Goal: Information Seeking & Learning: Learn about a topic

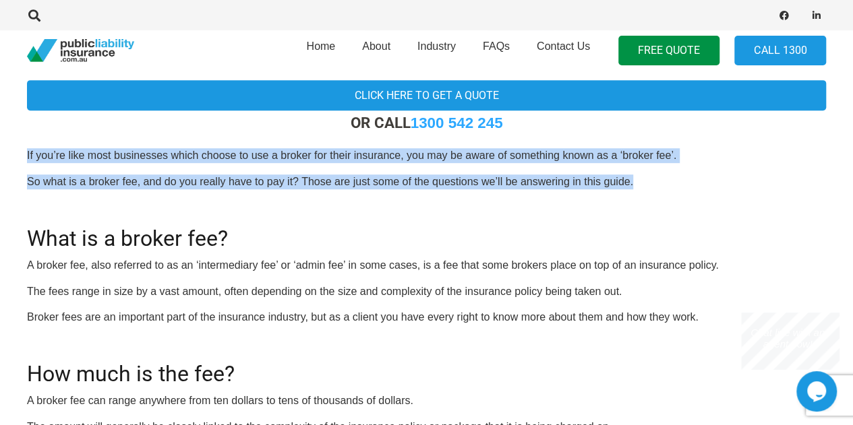
drag, startPoint x: 11, startPoint y: 155, endPoint x: 677, endPoint y: 172, distance: 666.1
drag, startPoint x: 26, startPoint y: 155, endPoint x: 123, endPoint y: 220, distance: 116.1
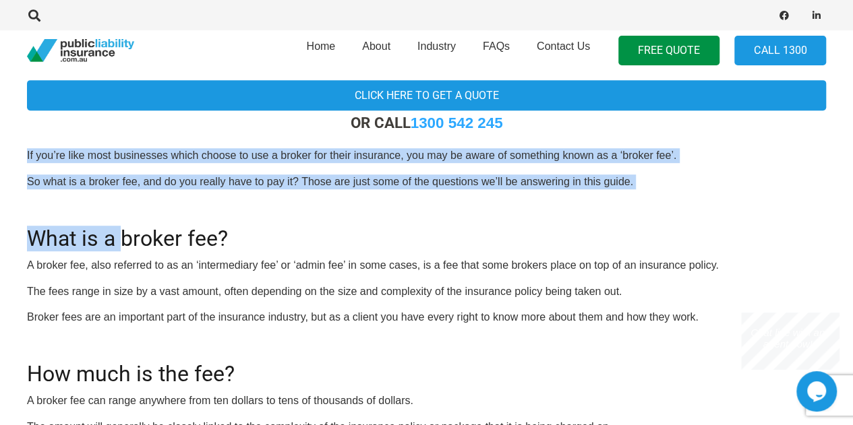
click at [121, 219] on h2 "What is a broker fee?" at bounding box center [426, 231] width 799 height 42
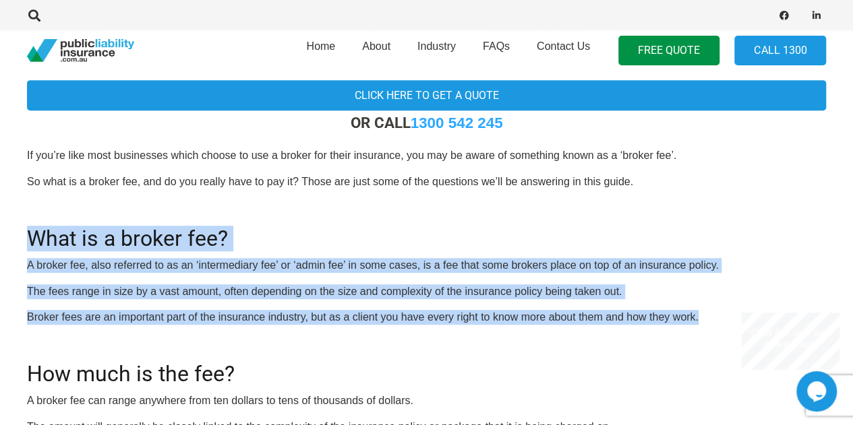
drag, startPoint x: 27, startPoint y: 233, endPoint x: 731, endPoint y: 309, distance: 707.8
drag, startPoint x: 14, startPoint y: 233, endPoint x: 705, endPoint y: 316, distance: 695.9
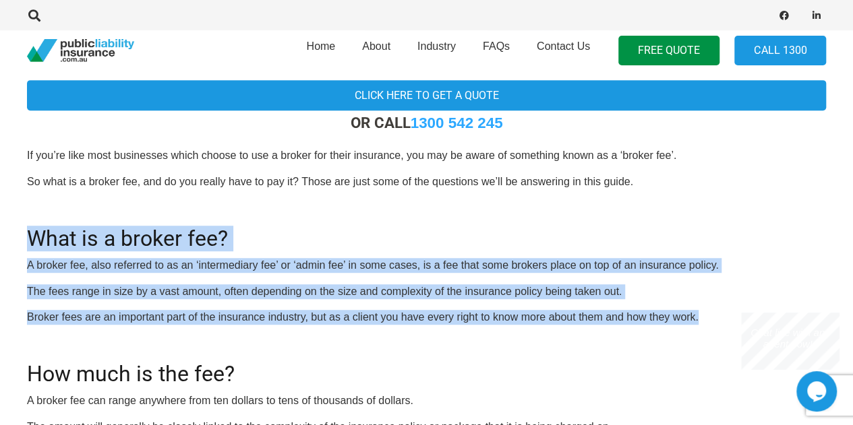
click at [705, 316] on p "Broker fees are an important part of the insurance industry, but as a client yo…" at bounding box center [426, 317] width 799 height 15
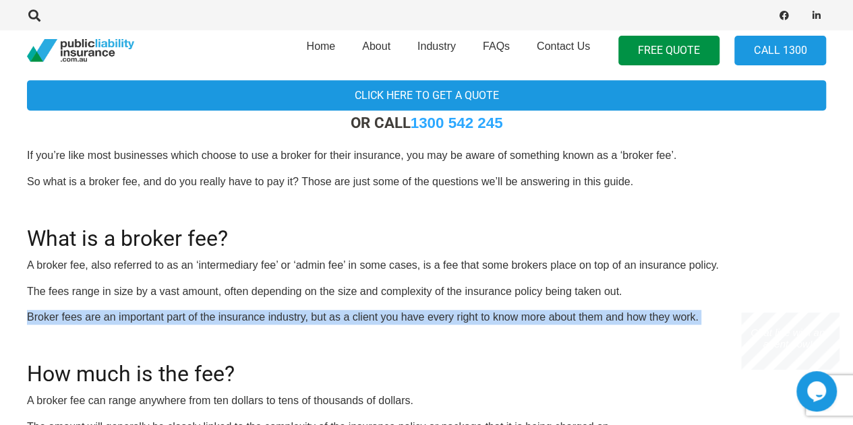
click at [705, 316] on p "Broker fees are an important part of the insurance industry, but as a client yo…" at bounding box center [426, 317] width 799 height 15
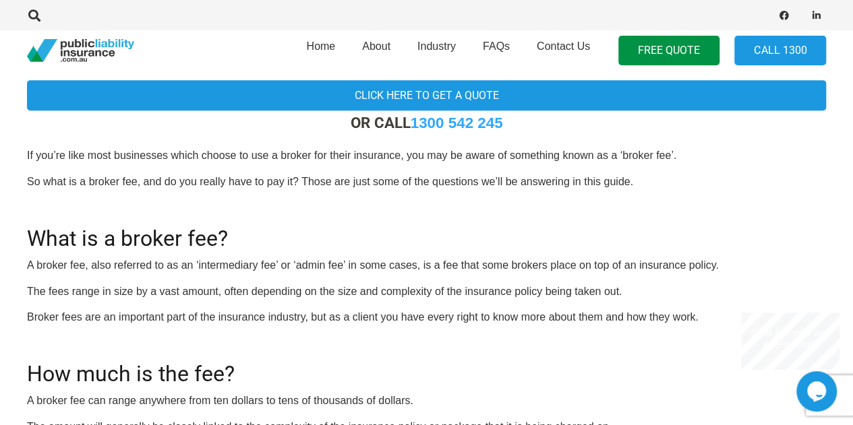
click at [705, 316] on p "Broker fees are an important part of the insurance industry, but as a client yo…" at bounding box center [426, 317] width 799 height 15
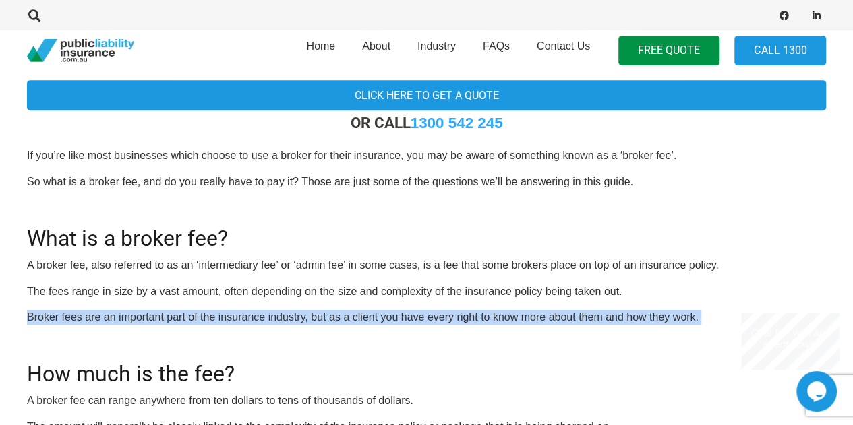
click at [705, 316] on p "Broker fees are an important part of the insurance industry, but as a client yo…" at bounding box center [426, 317] width 799 height 15
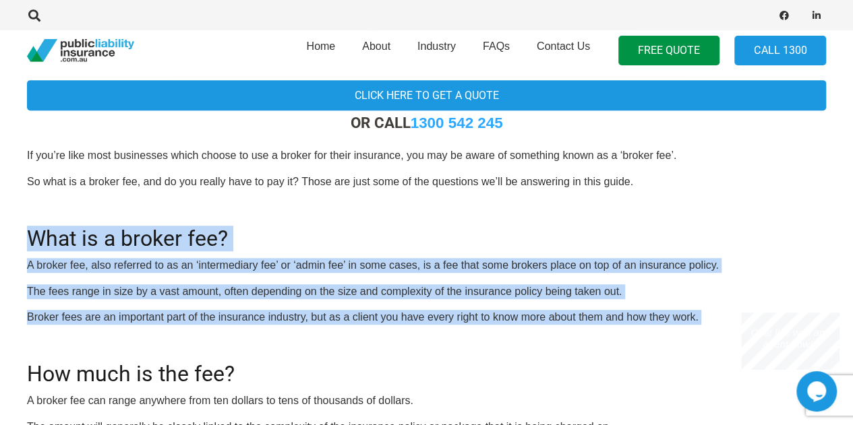
drag, startPoint x: 705, startPoint y: 316, endPoint x: 0, endPoint y: 230, distance: 710.2
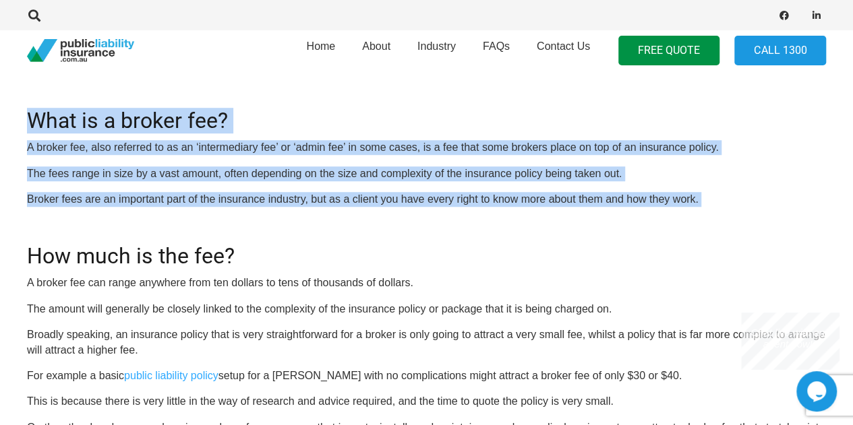
scroll to position [539, 0]
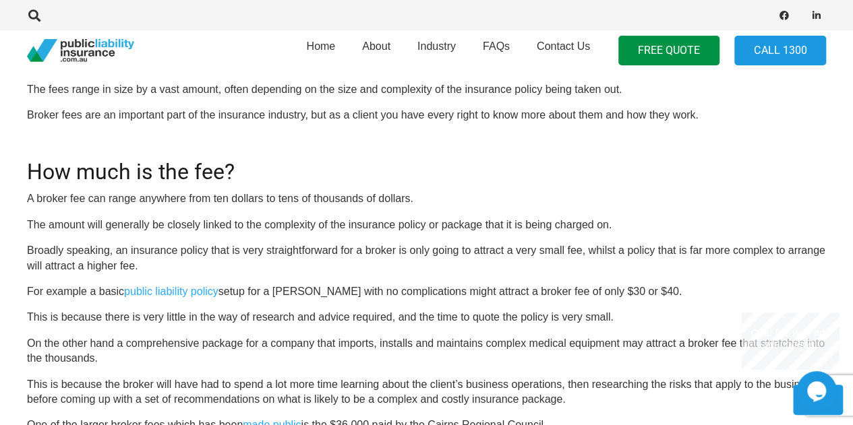
click at [439, 205] on p "A broker fee can range anywhere from ten dollars to tens of thousands of dollar…" at bounding box center [426, 198] width 799 height 15
drag, startPoint x: 644, startPoint y: 235, endPoint x: 334, endPoint y: 233, distance: 310.0
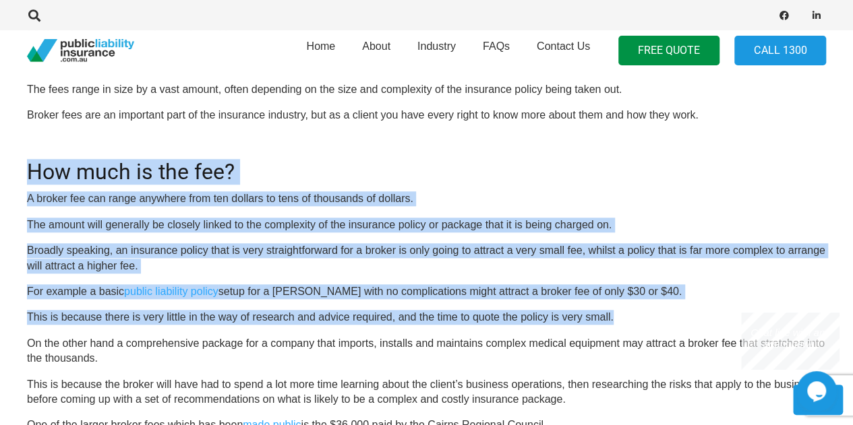
scroll to position [607, 0]
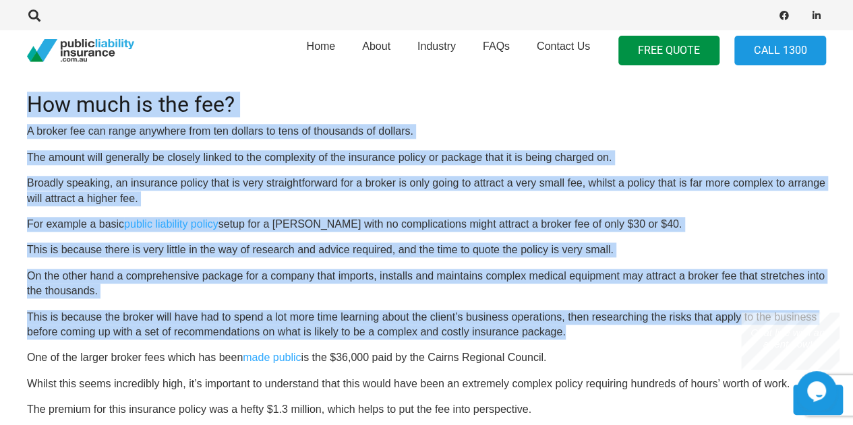
drag, startPoint x: 18, startPoint y: 167, endPoint x: 649, endPoint y: 328, distance: 650.9
click at [649, 328] on p "This is because the broker will have had to spend a lot more time learning abou…" at bounding box center [426, 325] width 799 height 30
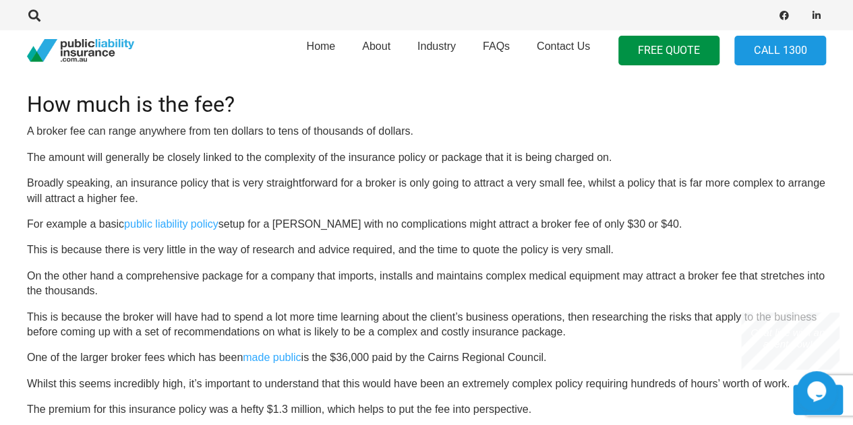
click at [649, 328] on p "This is because the broker will have had to spend a lot more time learning abou…" at bounding box center [426, 325] width 799 height 30
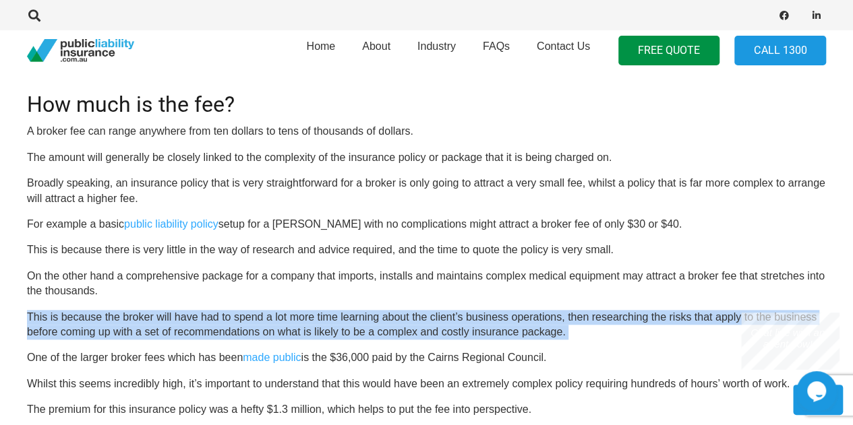
click at [649, 328] on p "This is because the broker will have had to spend a lot more time learning abou…" at bounding box center [426, 325] width 799 height 30
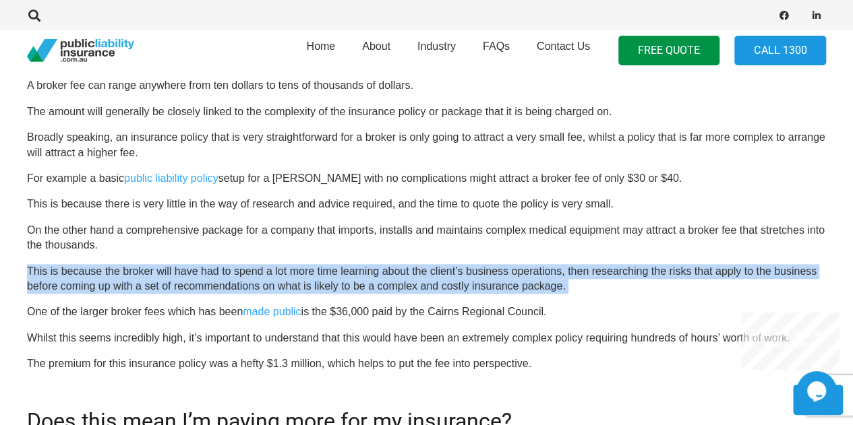
scroll to position [674, 0]
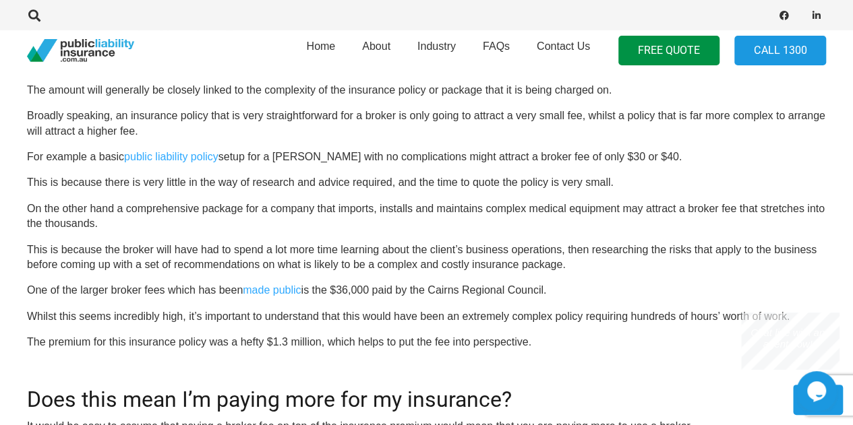
click at [31, 290] on p "One of the larger broker fees which has been made public is the $36,000 paid by…" at bounding box center [426, 290] width 799 height 15
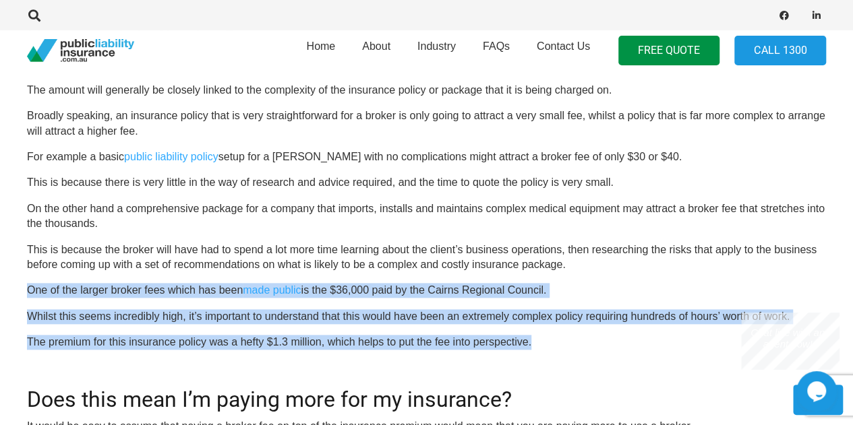
drag, startPoint x: 27, startPoint y: 290, endPoint x: 561, endPoint y: 349, distance: 537.0
click at [561, 349] on p "The premium for this insurance policy was a hefty $1.3 million, which helps to …" at bounding box center [426, 342] width 799 height 15
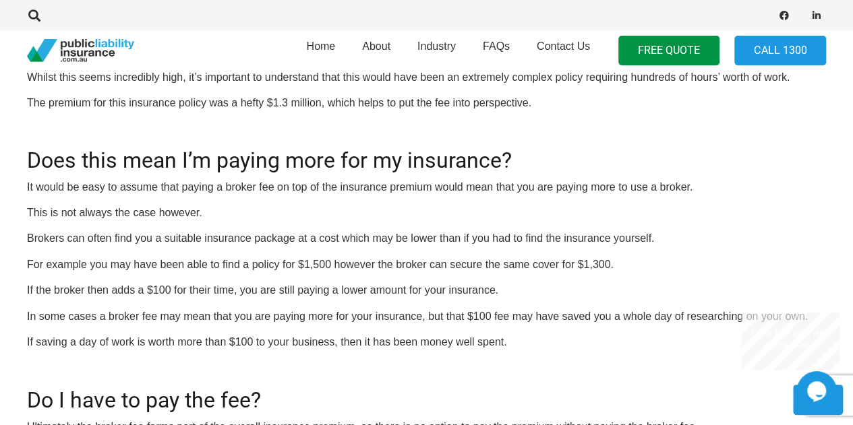
scroll to position [944, 0]
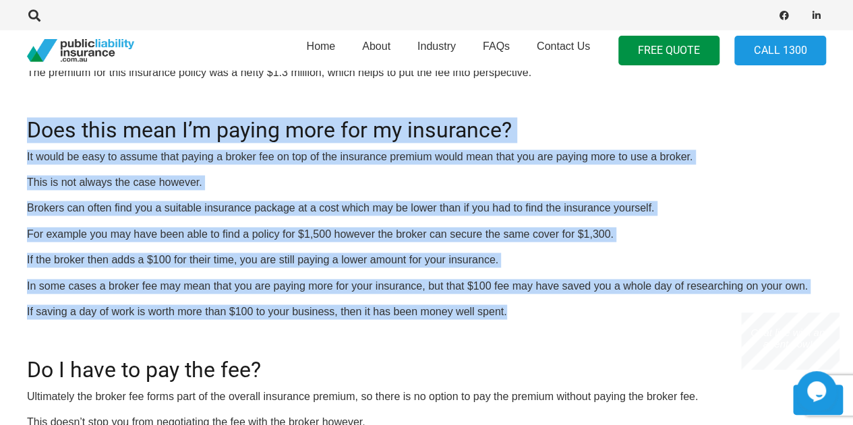
drag, startPoint x: 28, startPoint y: 128, endPoint x: 524, endPoint y: 303, distance: 526.5
click at [524, 303] on div "OR CALL [PHONE_NUMBER] If you’re like most businesses which choose to use a bro…" at bounding box center [426, 250] width 799 height 1487
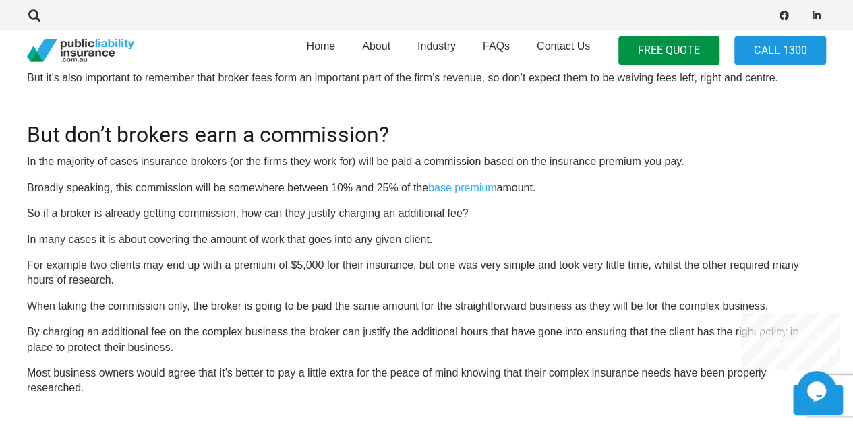
scroll to position [1415, 0]
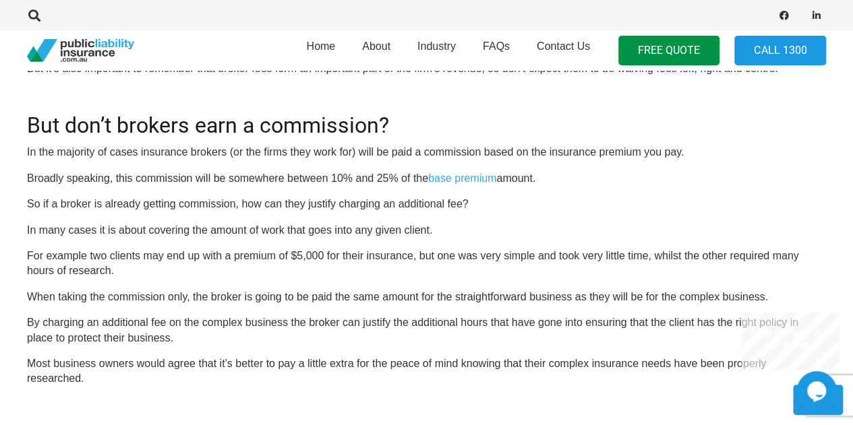
click at [695, 154] on p "In the majority of cases insurance brokers (or the firms they work for) will be…" at bounding box center [426, 152] width 799 height 15
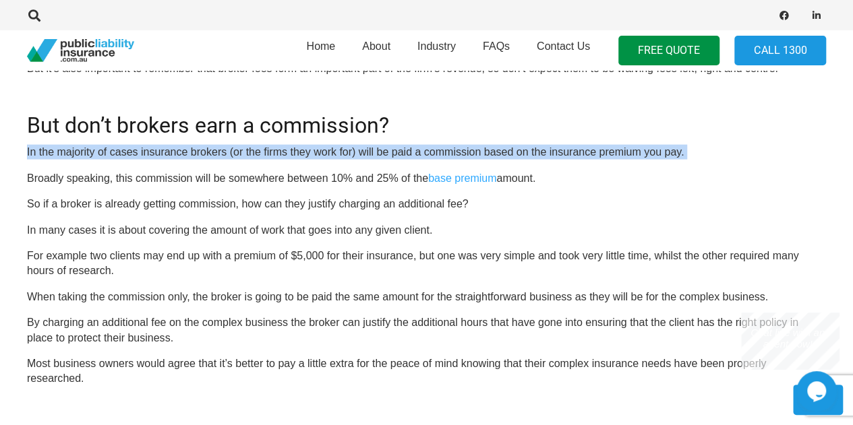
click at [695, 154] on p "In the majority of cases insurance brokers (or the firms they work for) will be…" at bounding box center [426, 152] width 799 height 15
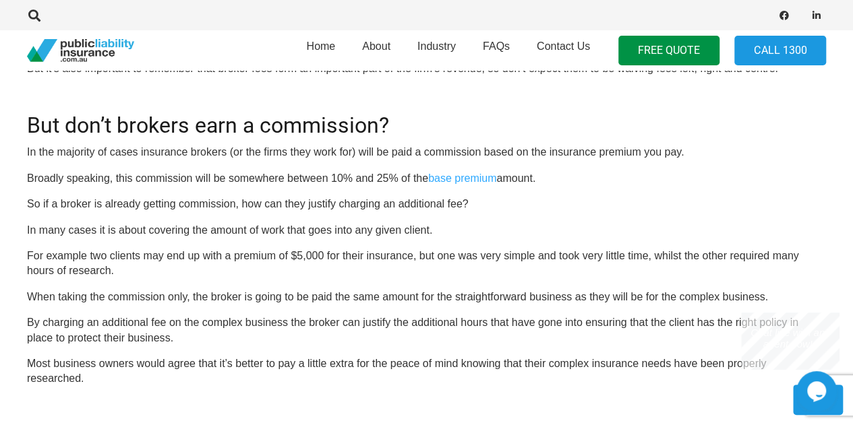
click at [29, 125] on h2 "But don’t brokers earn a commission?" at bounding box center [426, 117] width 799 height 42
drag, startPoint x: 423, startPoint y: 250, endPoint x: 437, endPoint y: 248, distance: 15.0
drag, startPoint x: 437, startPoint y: 248, endPoint x: 408, endPoint y: 233, distance: 33.5
click at [408, 233] on p "In many cases it is about covering the amount of work that goes into any given …" at bounding box center [426, 230] width 799 height 15
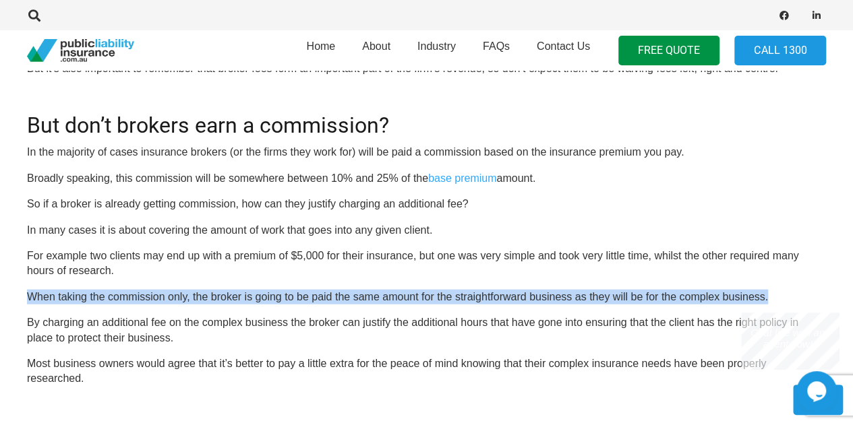
drag, startPoint x: 28, startPoint y: 300, endPoint x: 808, endPoint y: 302, distance: 779.8
click at [808, 302] on p "When taking the commission only, the broker is going to be paid the same amount…" at bounding box center [426, 297] width 799 height 15
click at [775, 302] on p "When taking the commission only, the broker is going to be paid the same amount…" at bounding box center [426, 297] width 799 height 15
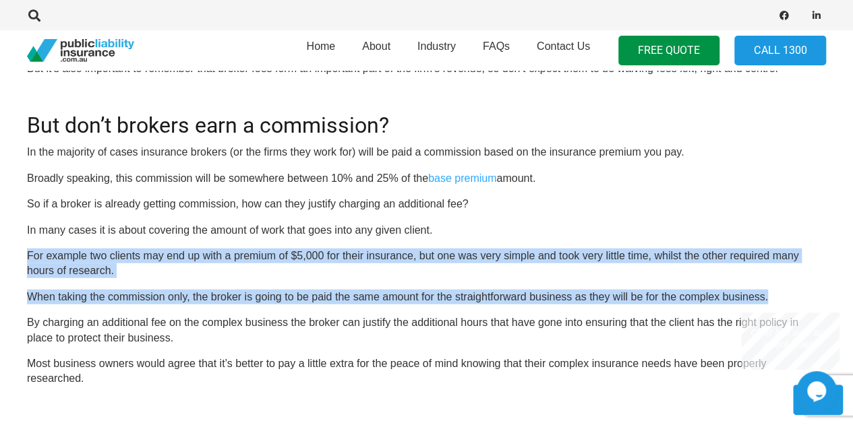
drag, startPoint x: 776, startPoint y: 293, endPoint x: 15, endPoint y: 253, distance: 762.0
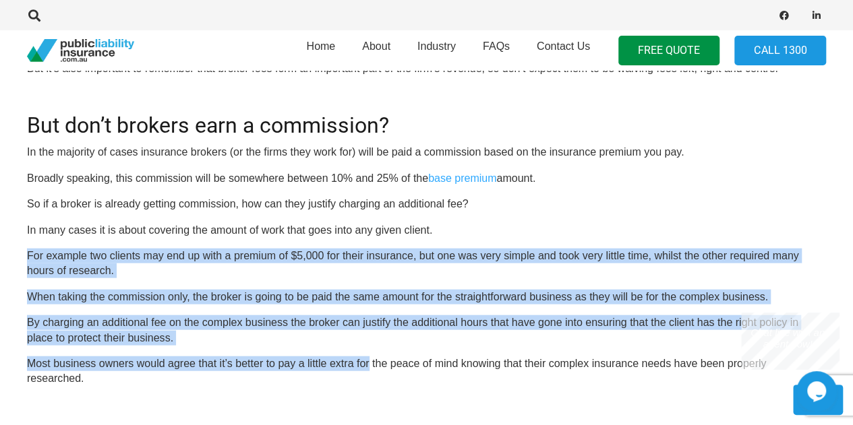
drag, startPoint x: 16, startPoint y: 256, endPoint x: 369, endPoint y: 369, distance: 370.9
click at [369, 369] on p "Most business owners would agree that it’s better to pay a little extra for the…" at bounding box center [426, 372] width 799 height 30
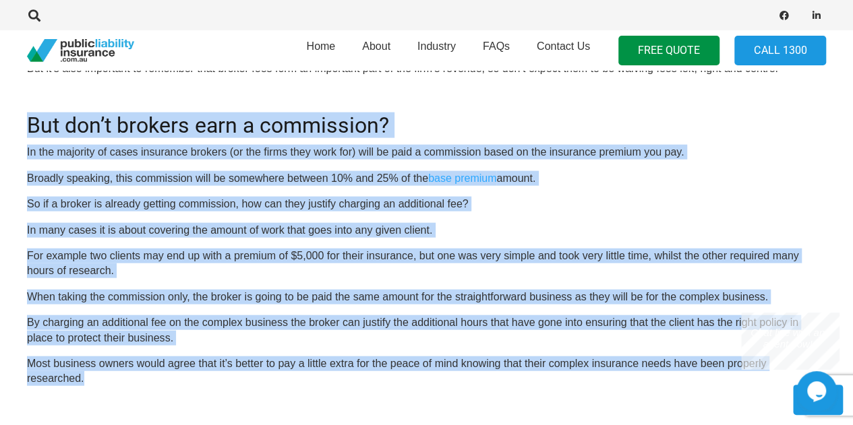
drag, startPoint x: 304, startPoint y: 381, endPoint x: 19, endPoint y: 133, distance: 377.9
copy div "Lor ips’d sitamet cons a elitseddoe? Te inc utlabore et dolor magnaaliq enimadm…"
drag, startPoint x: 167, startPoint y: 355, endPoint x: 174, endPoint y: 347, distance: 10.0
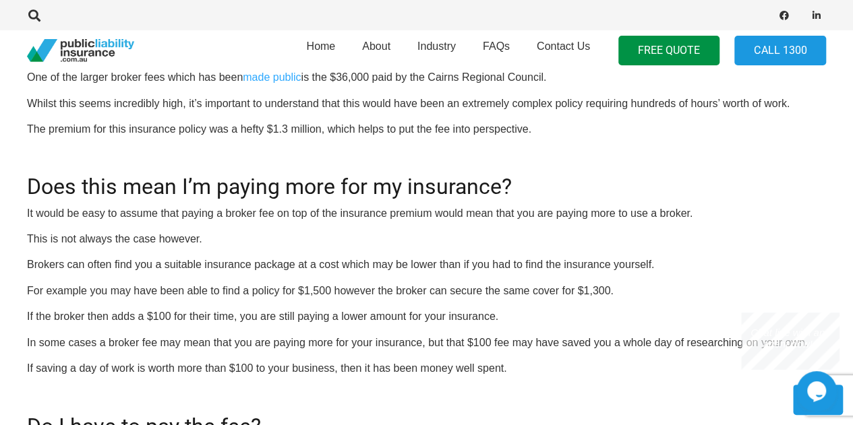
scroll to position [0, 0]
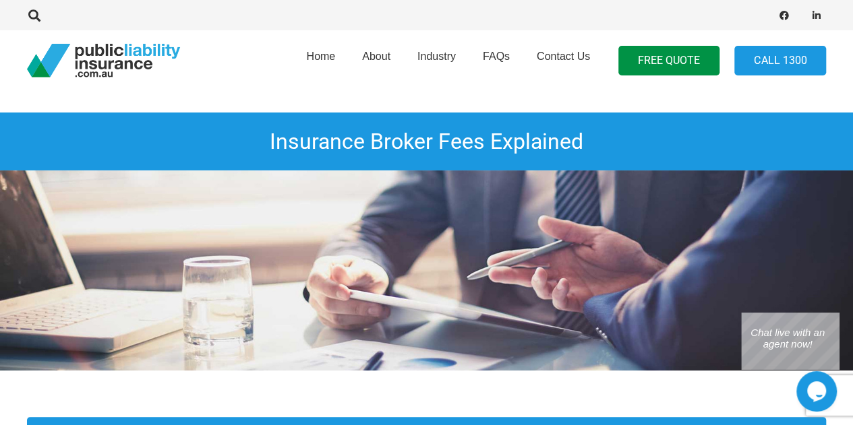
click at [271, 139] on h1 "Insurance Broker Fees Explained" at bounding box center [426, 142] width 853 height 58
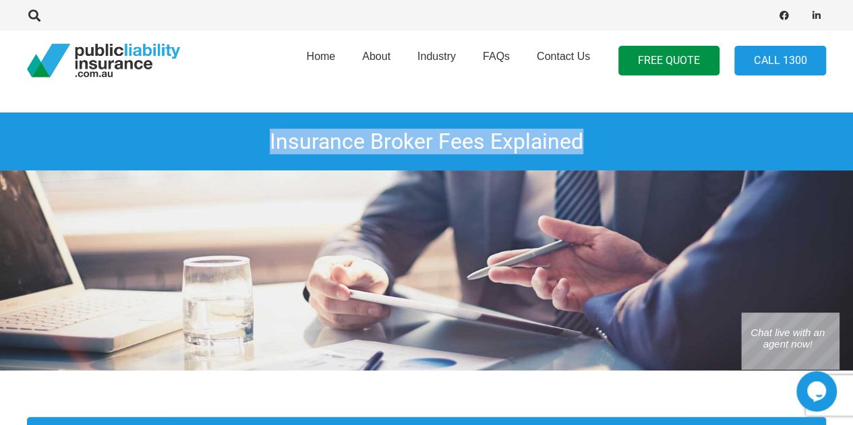
click at [271, 139] on h1 "Insurance Broker Fees Explained" at bounding box center [426, 142] width 853 height 58
